Goal: Task Accomplishment & Management: Manage account settings

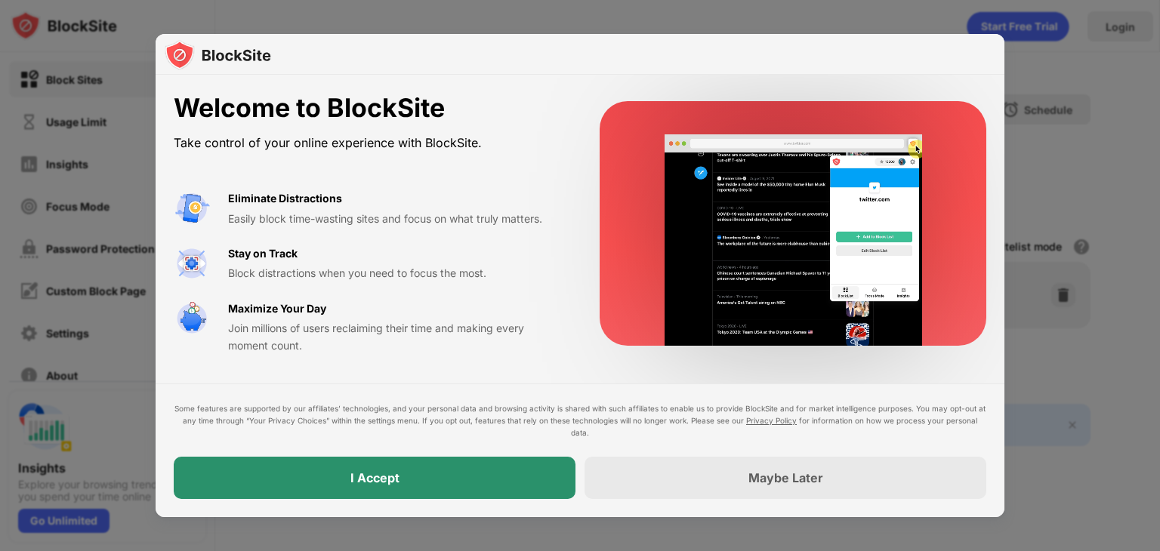
click at [486, 469] on div "I Accept" at bounding box center [375, 478] width 402 height 42
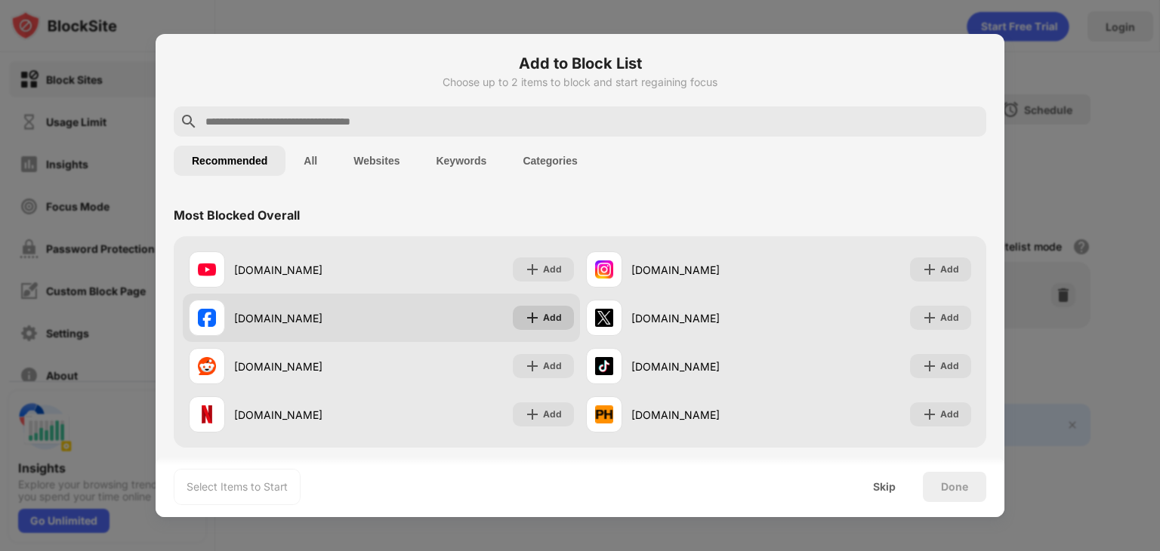
click at [551, 322] on div "Add" at bounding box center [552, 317] width 19 height 15
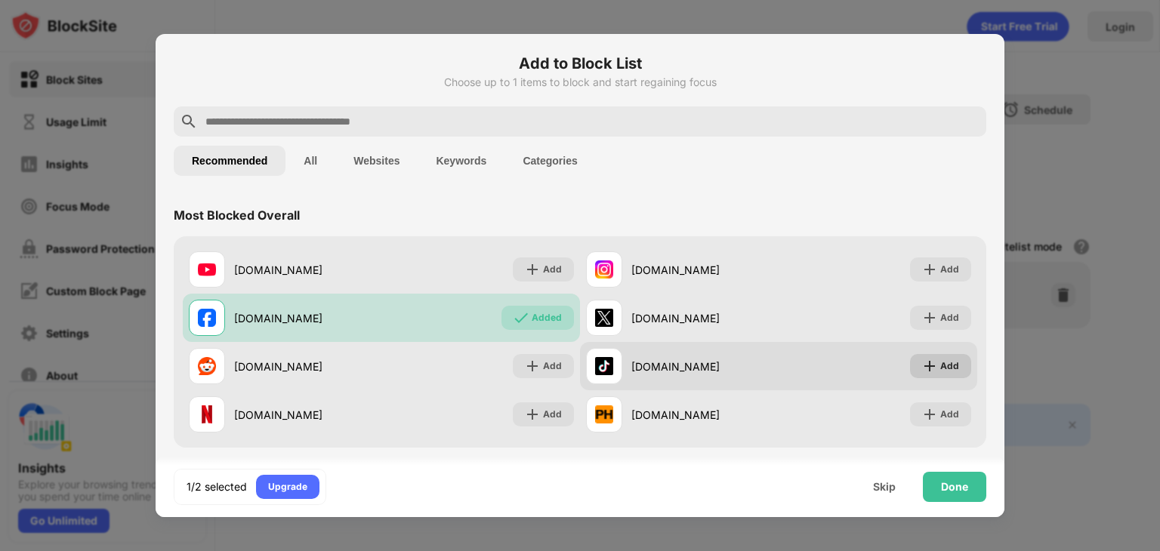
click at [940, 367] on div "Add" at bounding box center [949, 366] width 19 height 15
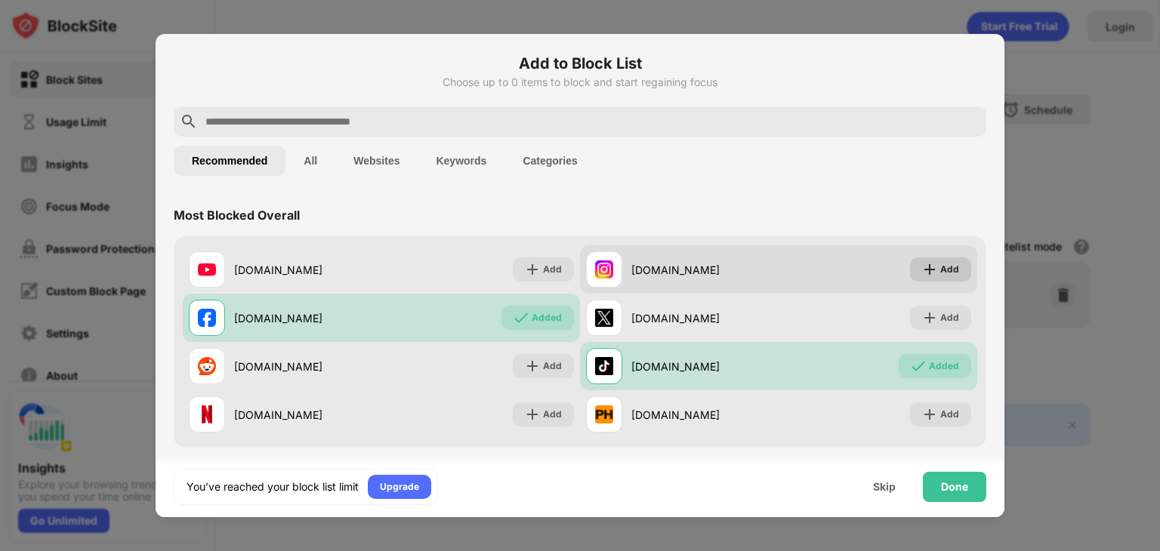
click at [922, 266] on img at bounding box center [929, 269] width 15 height 15
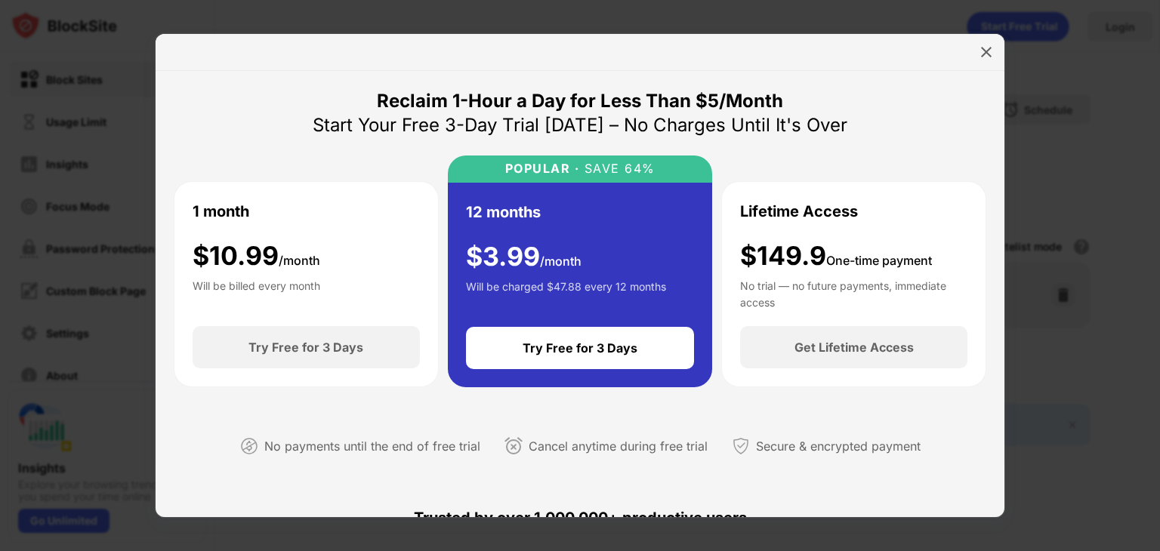
scroll to position [378, 0]
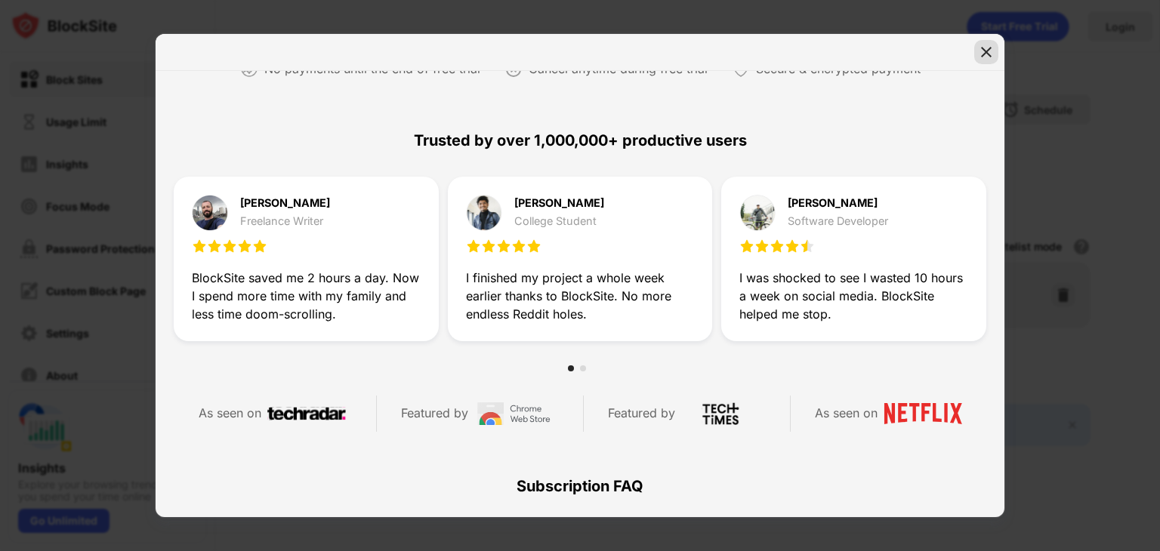
click at [981, 58] on img at bounding box center [986, 52] width 15 height 15
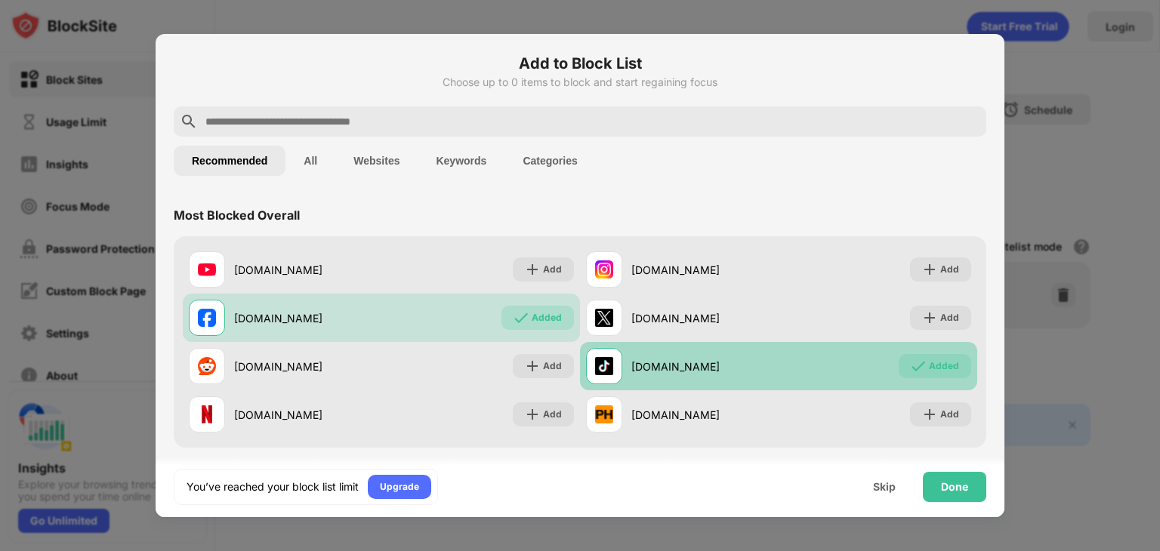
scroll to position [151, 0]
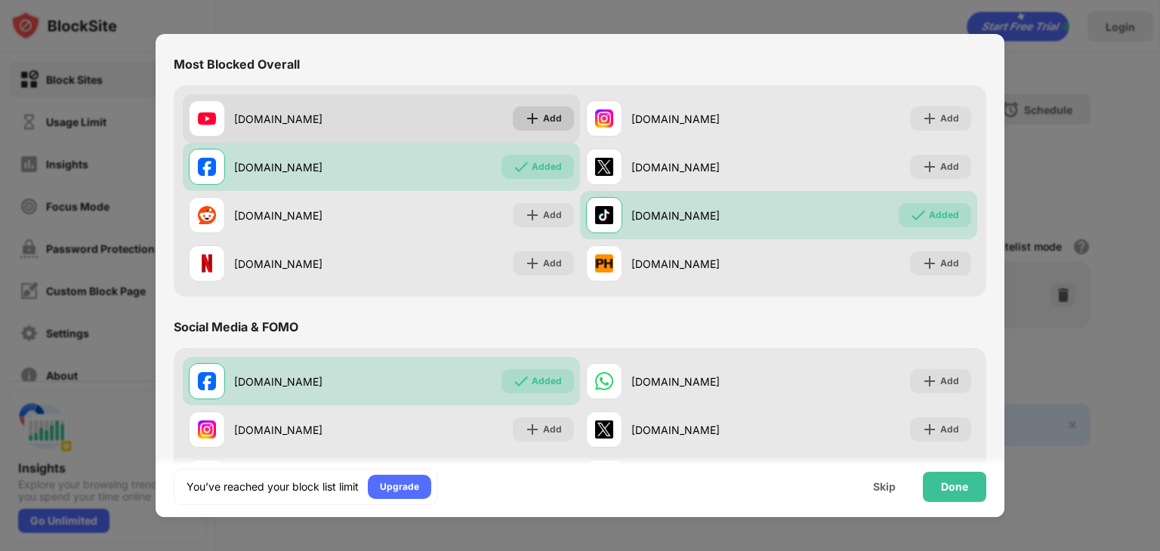
click at [550, 121] on div "Add" at bounding box center [552, 118] width 19 height 15
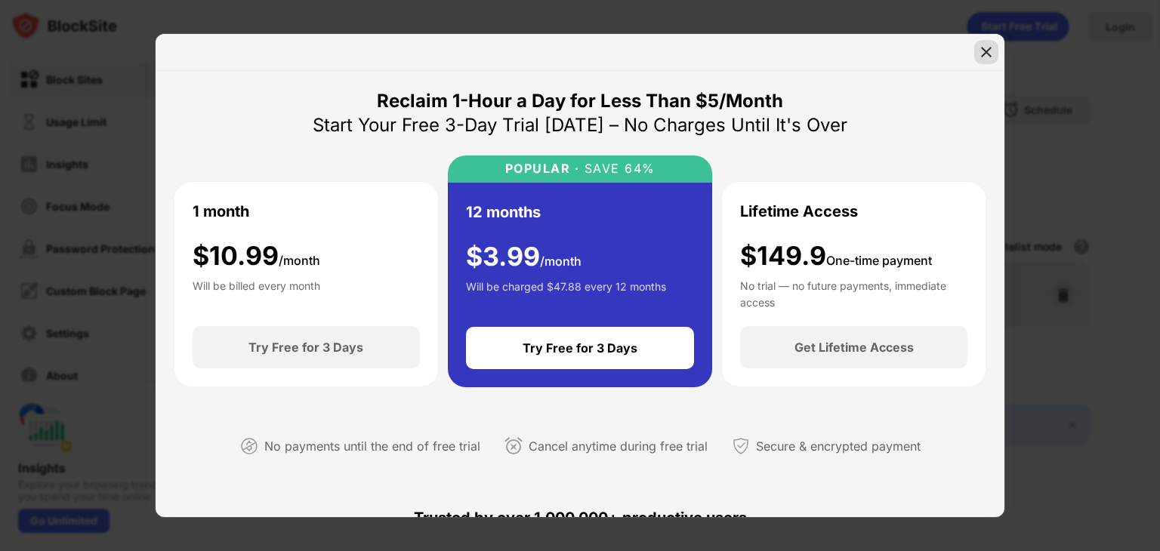
click at [985, 51] on img at bounding box center [986, 52] width 15 height 15
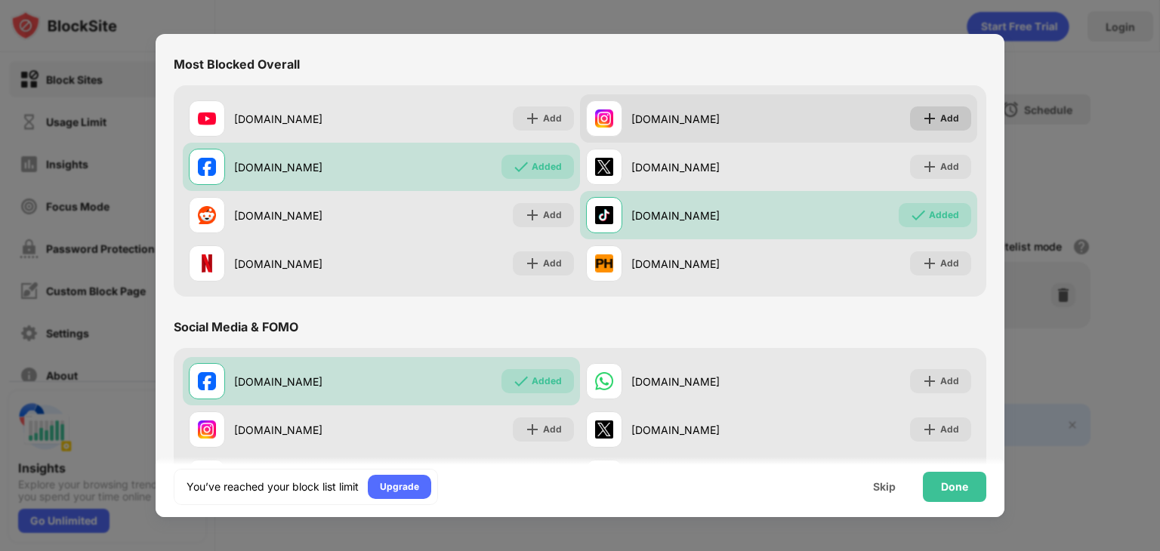
click at [926, 121] on img at bounding box center [929, 118] width 15 height 15
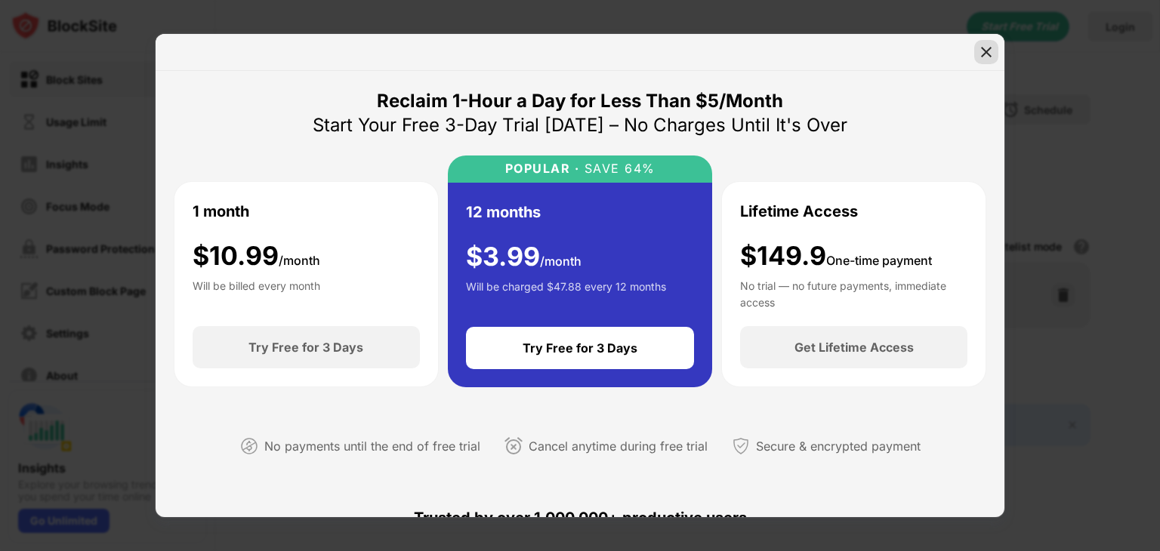
click at [996, 52] on div at bounding box center [986, 52] width 24 height 24
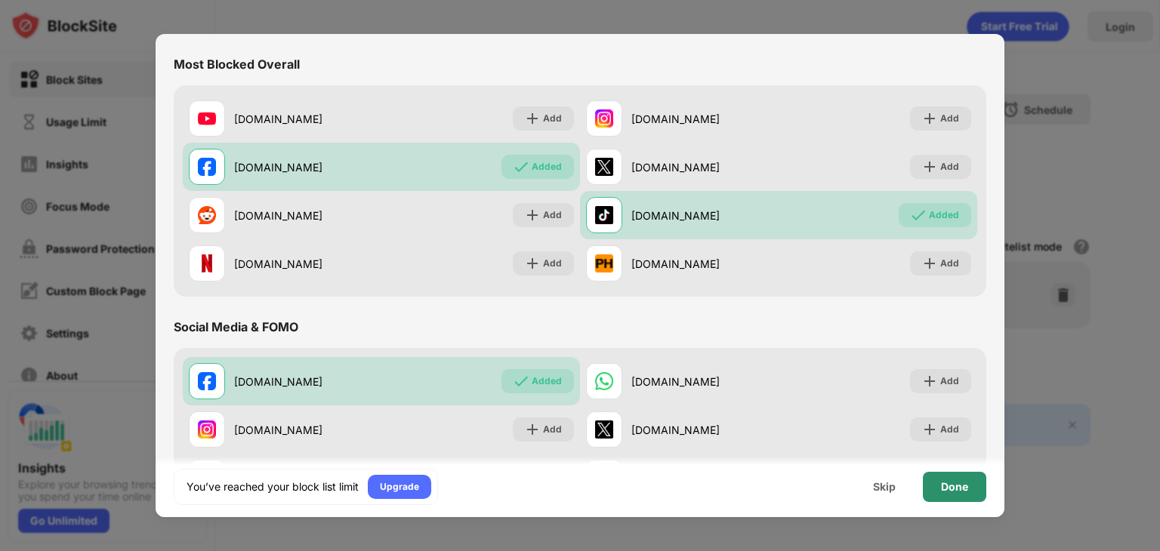
click at [951, 485] on div "Done" at bounding box center [954, 487] width 27 height 12
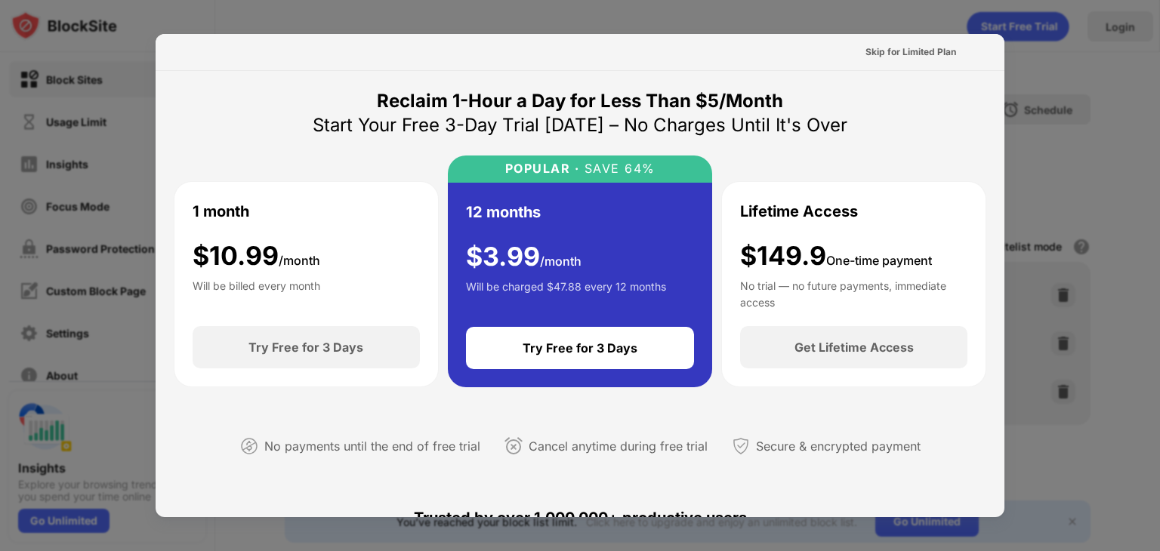
click at [1049, 119] on div at bounding box center [580, 275] width 1160 height 551
click at [903, 55] on div "Skip for Limited Plan" at bounding box center [910, 52] width 91 height 15
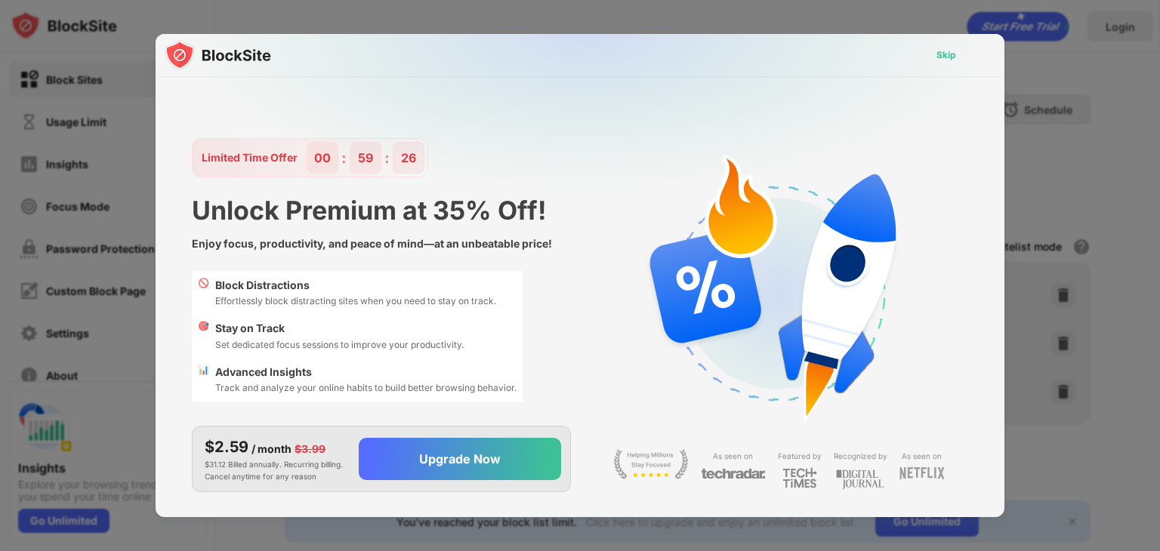
click at [948, 59] on div "Skip" at bounding box center [946, 55] width 20 height 15
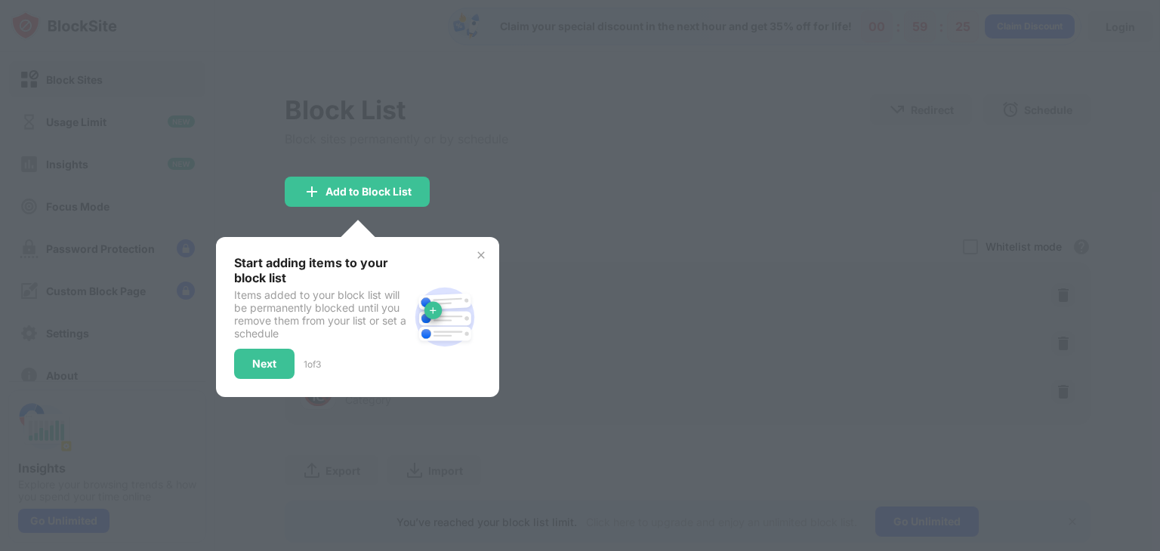
click at [480, 264] on div "Start adding items to your block list Items added to your block list will be pe…" at bounding box center [357, 317] width 247 height 124
click at [483, 251] on img at bounding box center [481, 255] width 12 height 12
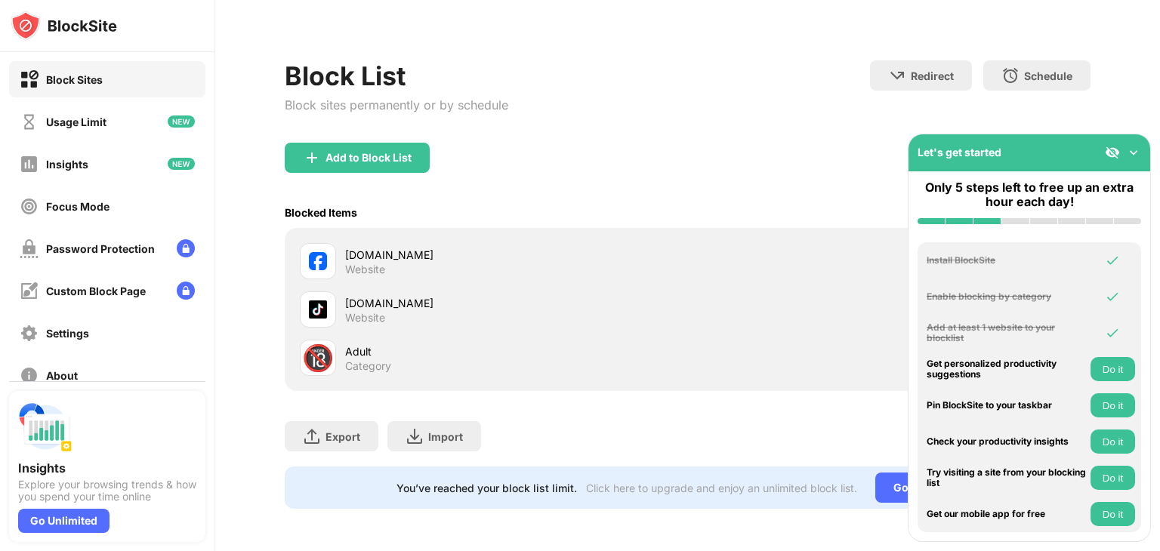
scroll to position [116, 0]
